Goal: Task Accomplishment & Management: Use online tool/utility

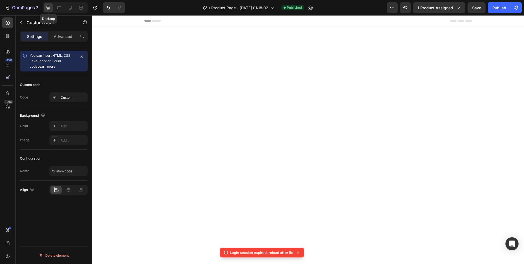
scroll to position [1240, 0]
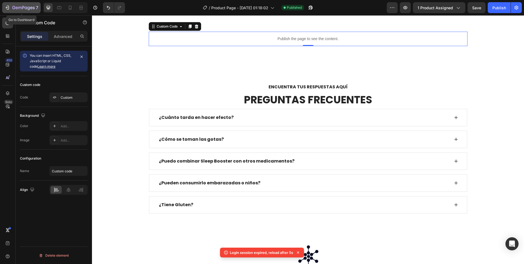
click at [14, 7] on icon "button" at bounding box center [23, 8] width 22 height 5
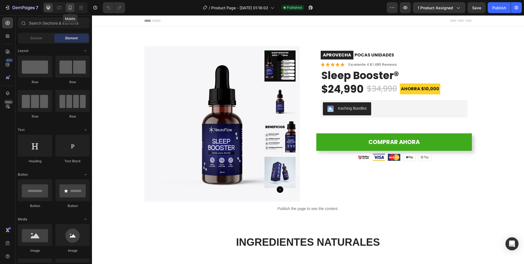
click at [71, 8] on icon at bounding box center [69, 7] width 5 height 5
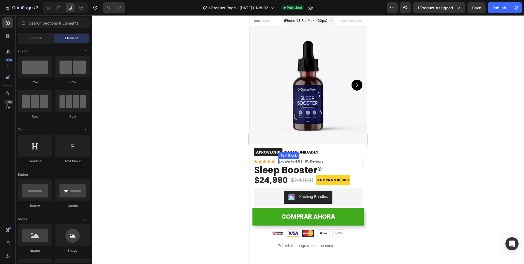
click at [310, 159] on p "Excelente 4.8 | 485 Reviews" at bounding box center [301, 161] width 44 height 4
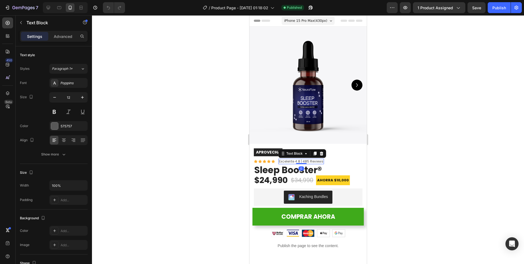
click at [312, 159] on p "Excelente 4.8 | 485 Reviews" at bounding box center [301, 161] width 44 height 4
click at [494, 9] on div "Publish" at bounding box center [499, 8] width 14 height 6
click at [308, 159] on p "Excelente 4.8 | 485 Reseñas" at bounding box center [302, 161] width 46 height 4
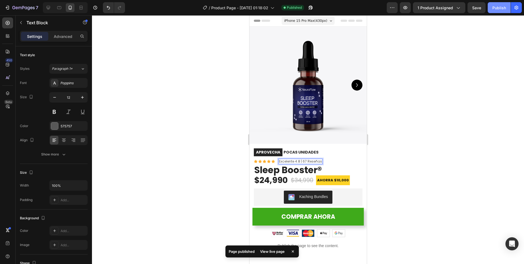
click at [501, 11] on button "Publish" at bounding box center [499, 7] width 23 height 11
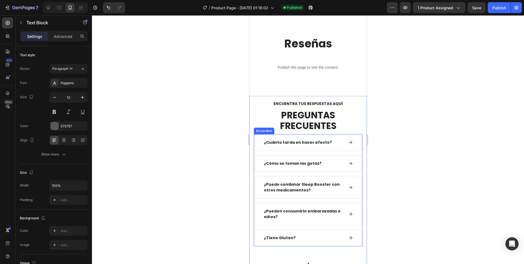
scroll to position [1479, 0]
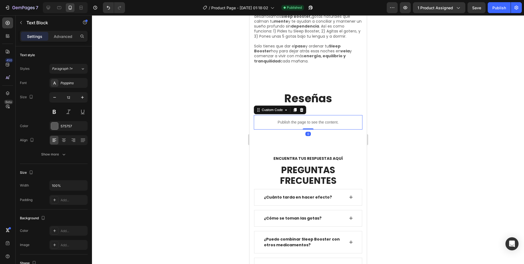
click at [302, 125] on p "Publish the page to see the content." at bounding box center [308, 123] width 109 height 6
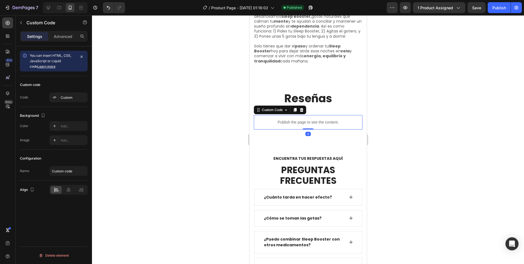
click at [303, 125] on p "Publish the page to see the content." at bounding box center [308, 123] width 109 height 6
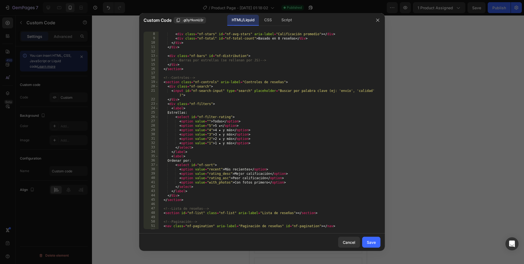
scroll to position [0, 0]
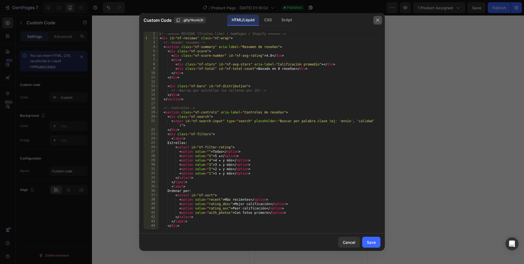
click at [379, 20] on icon "button" at bounding box center [378, 20] width 4 height 4
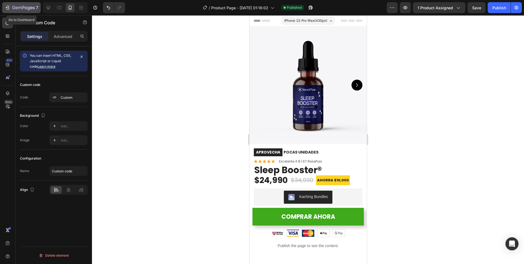
click at [8, 8] on icon "button" at bounding box center [7, 7] width 5 height 5
